Goal: Task Accomplishment & Management: Complete application form

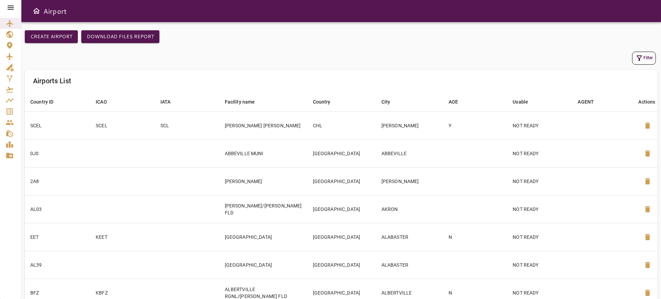
click at [10, 111] on icon "Service Orders" at bounding box center [10, 111] width 8 height 8
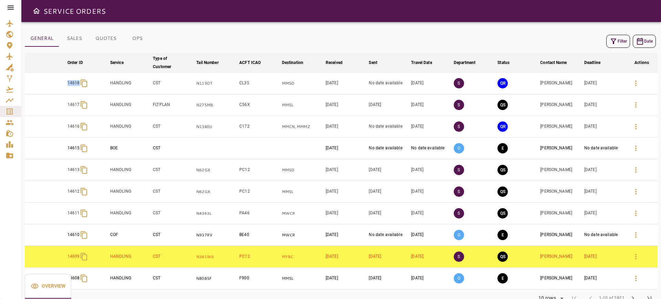
drag, startPoint x: 49, startPoint y: 81, endPoint x: 83, endPoint y: 87, distance: 34.4
click at [83, 87] on tr "14618 HANDLING CST N119DT CL35 MMSD [DATE] No date available [DATE] S QR [PERSO…" at bounding box center [341, 84] width 633 height 22
copy p "14618"
click at [633, 86] on icon "button" at bounding box center [636, 83] width 8 height 8
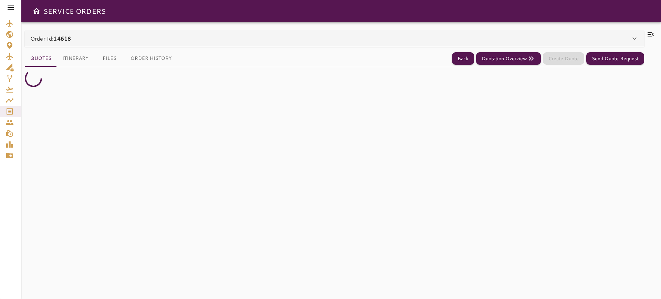
click at [582, 41] on div "Order Id: 14618" at bounding box center [330, 38] width 600 height 8
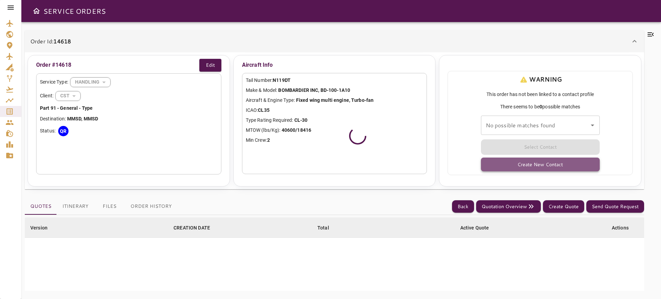
click at [532, 163] on button "Create New Contact" at bounding box center [540, 165] width 119 height 14
